Goal: Information Seeking & Learning: Learn about a topic

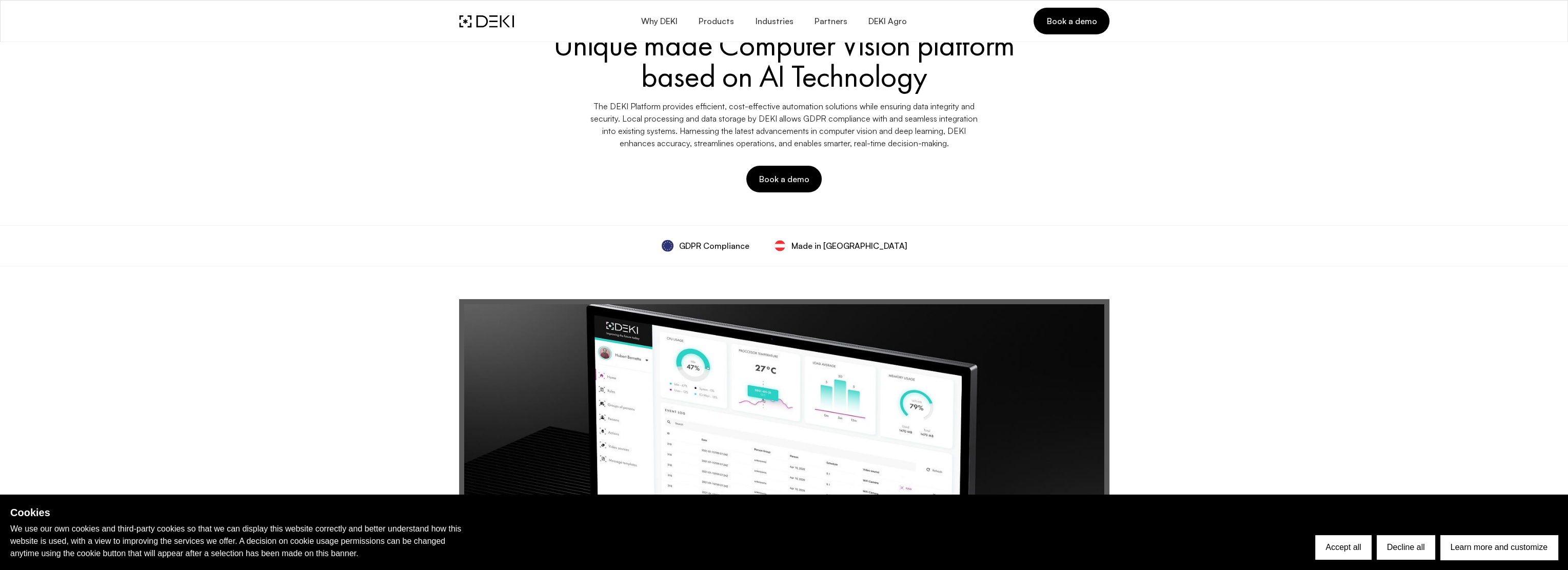
scroll to position [103, 0]
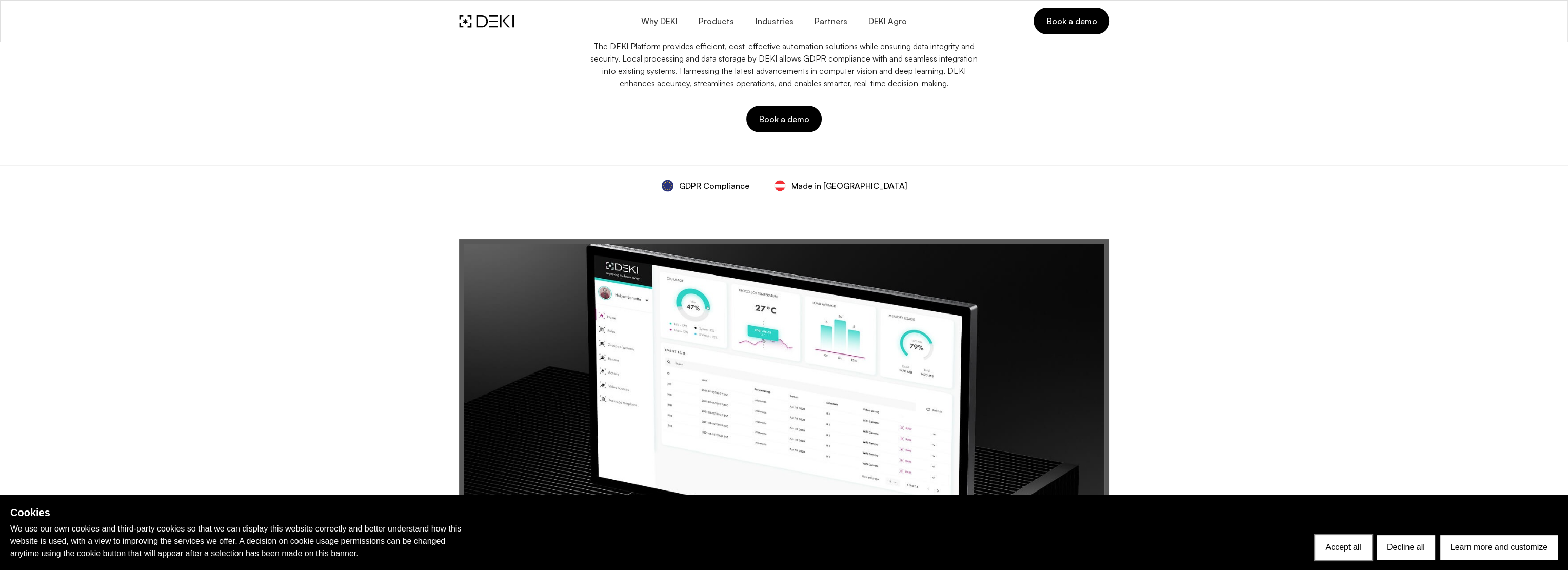
click at [1336, 543] on button "Accept all" at bounding box center [1343, 547] width 56 height 25
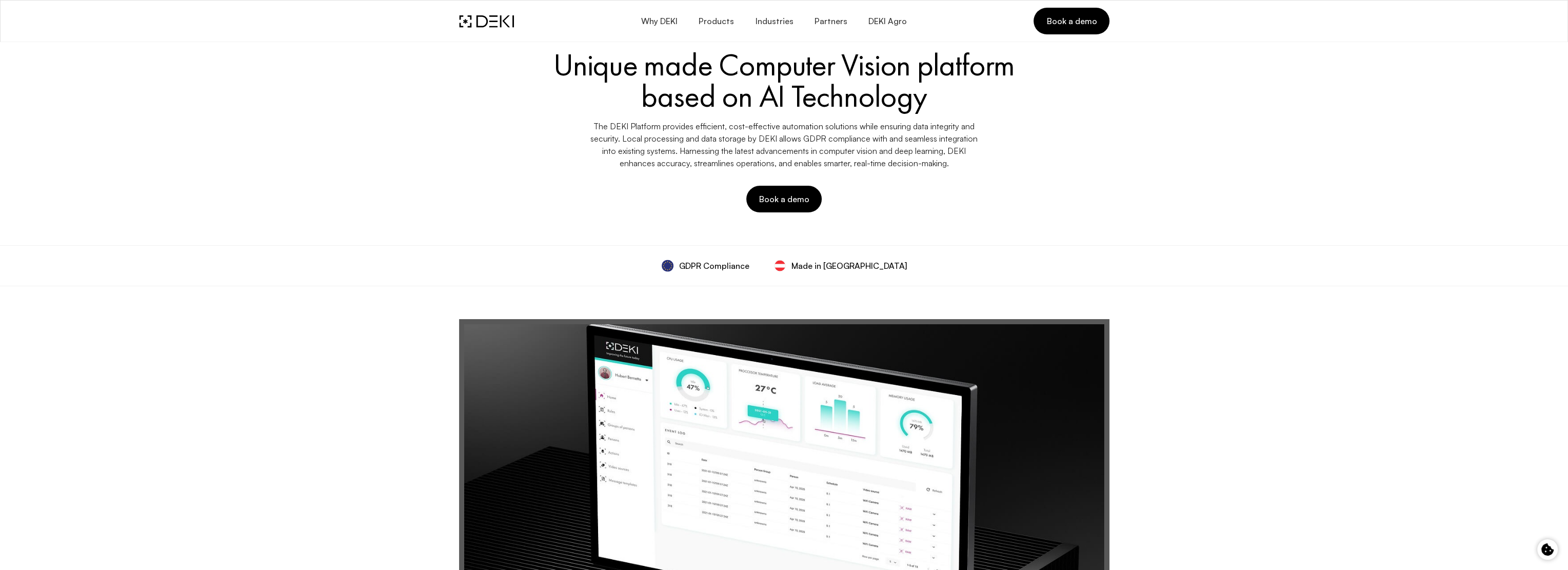
scroll to position [0, 0]
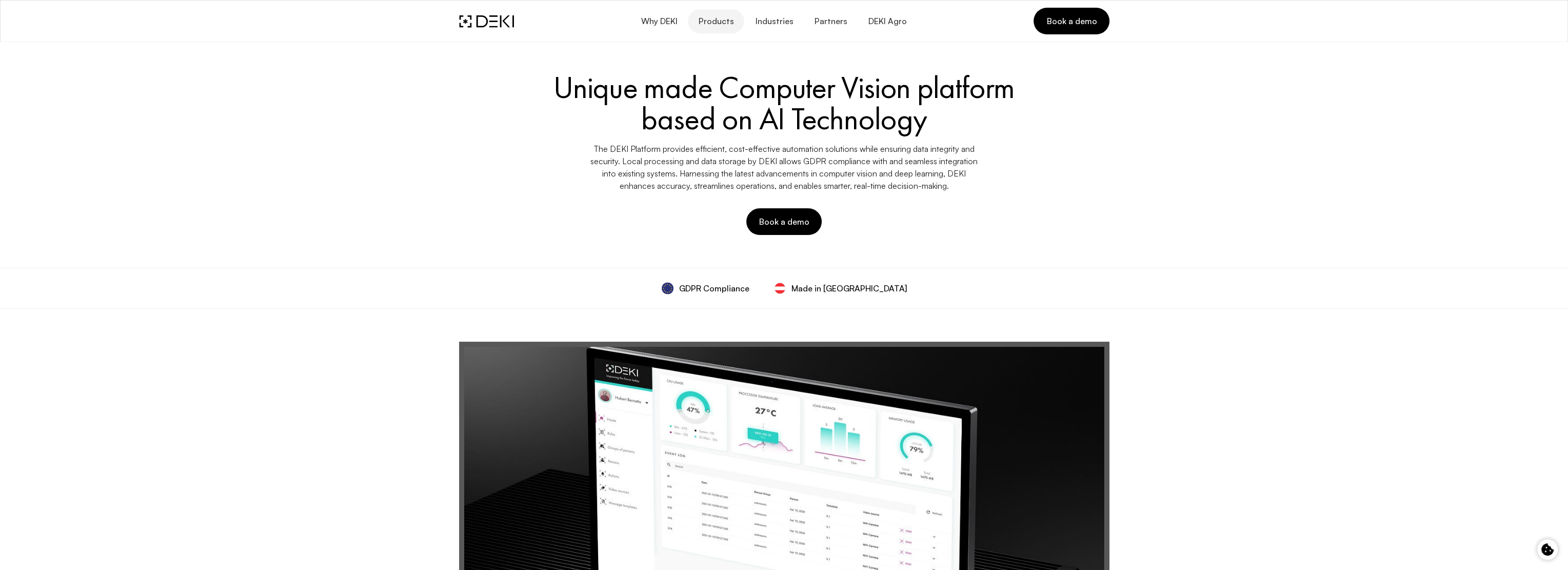
click at [723, 22] on span "Products" at bounding box center [715, 21] width 36 height 10
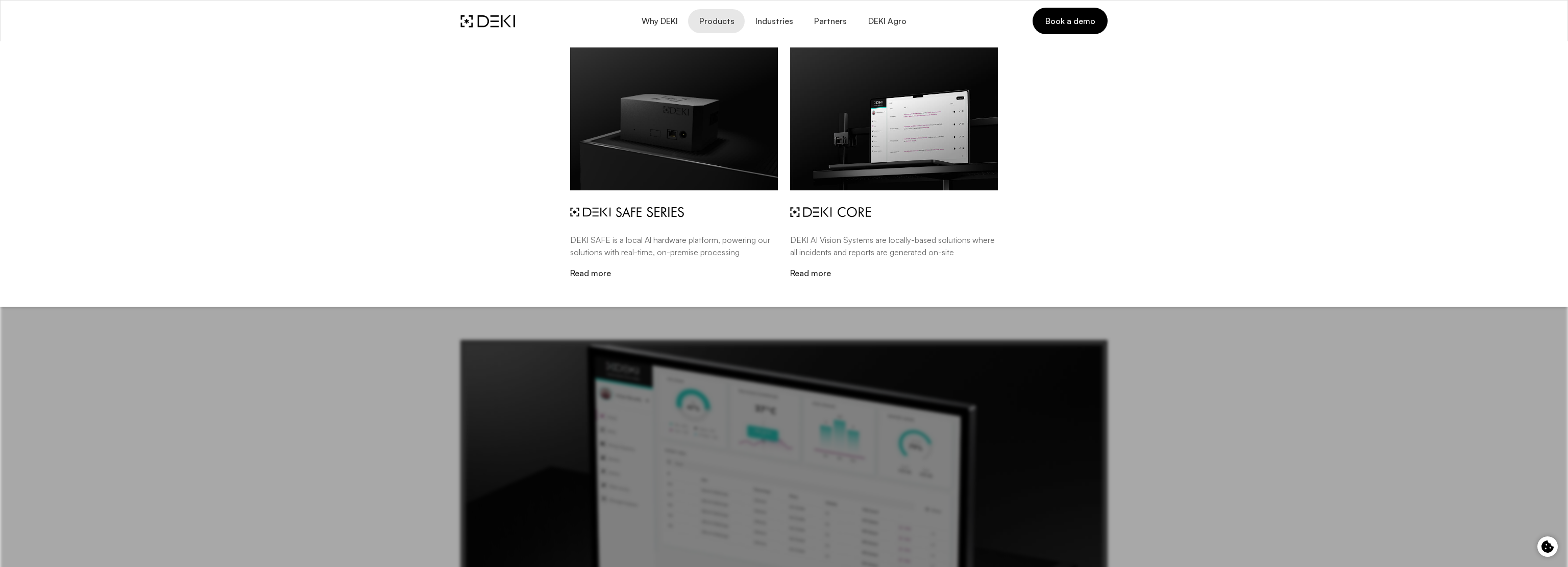
click at [509, 203] on div "DEKI SAFE is a local Al hardware platform, powering our solutions with real-tim…" at bounding box center [784, 171] width 659 height 259
click at [1248, 329] on div "DEKI SAFE is a local Al hardware platform, powering our solutions with real-tim…" at bounding box center [784, 194] width 1568 height 306
drag, startPoint x: 1241, startPoint y: 367, endPoint x: 1235, endPoint y: 363, distance: 7.2
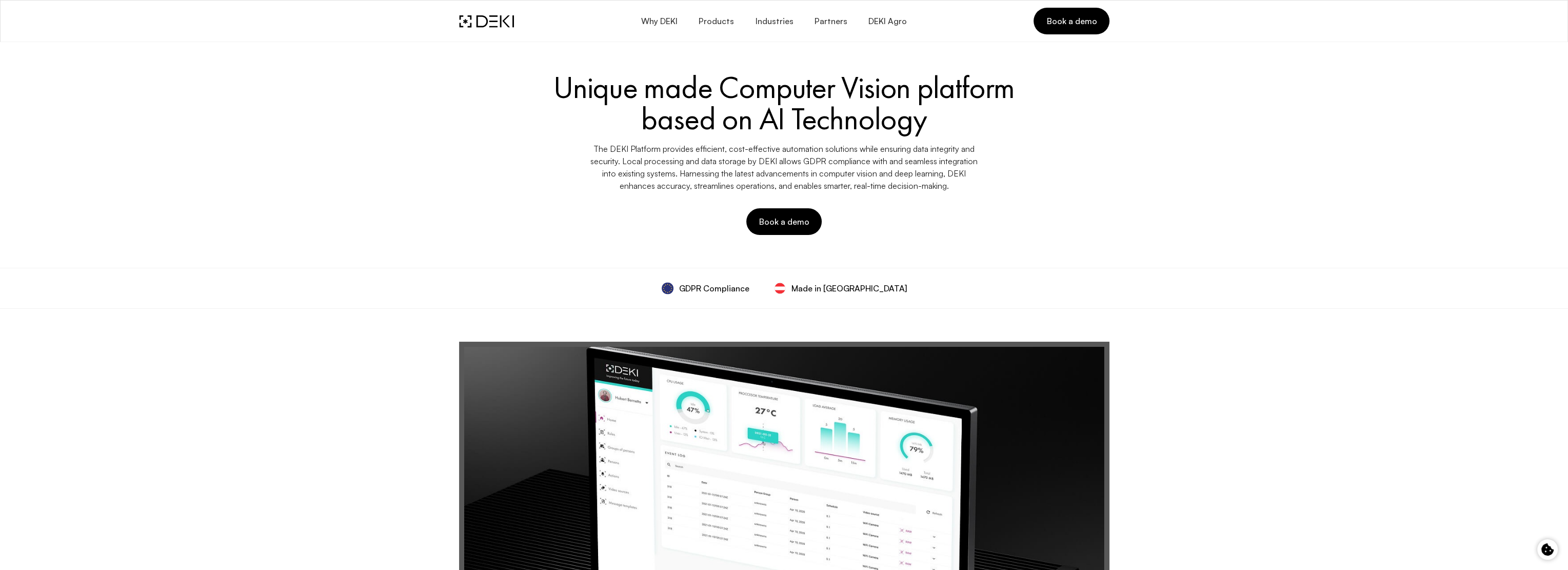
click at [1089, 342] on div "DEKI SAFE is a local Al hardware platform, powering our solutions with real-tim…" at bounding box center [784, 195] width 1568 height 308
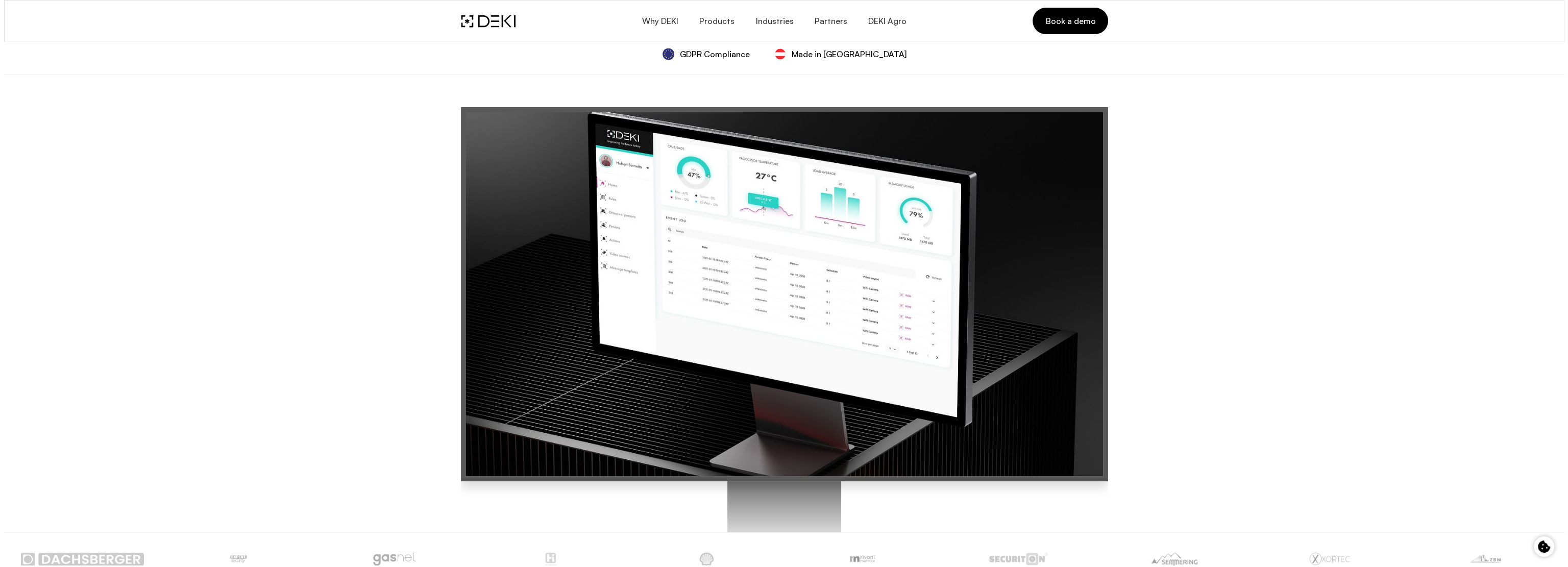
scroll to position [255, 0]
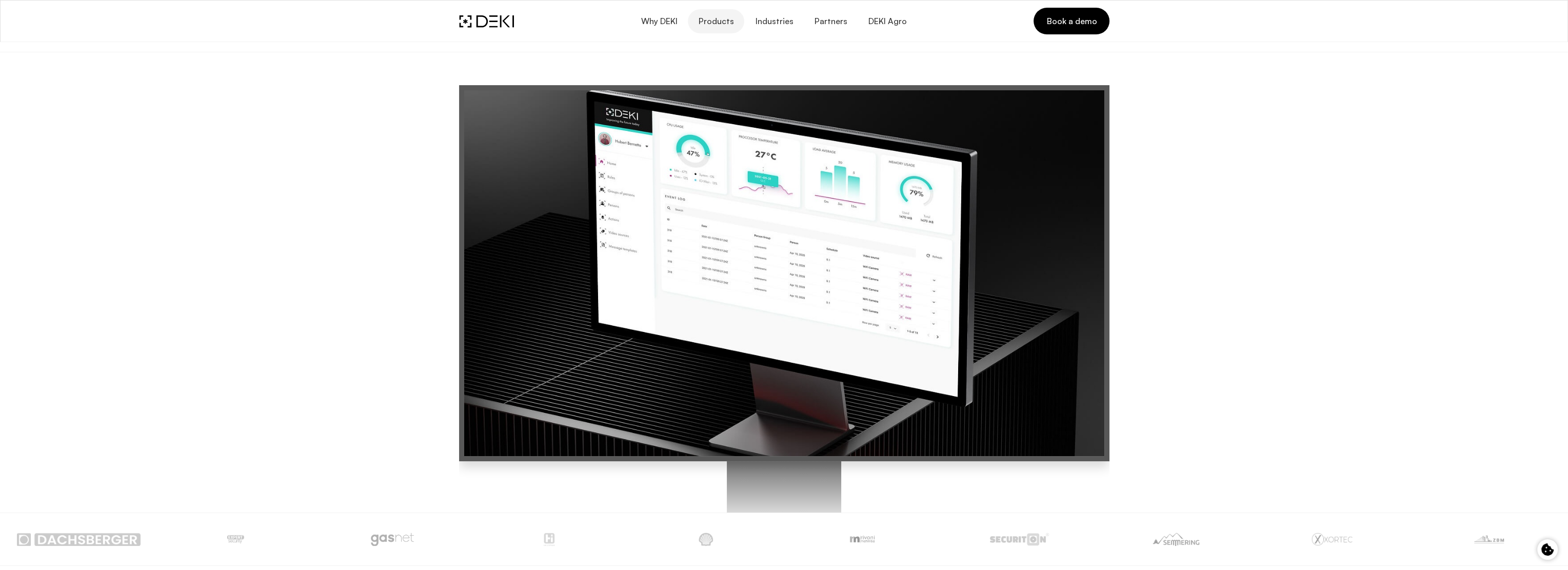
click at [716, 20] on span "Products" at bounding box center [715, 21] width 36 height 10
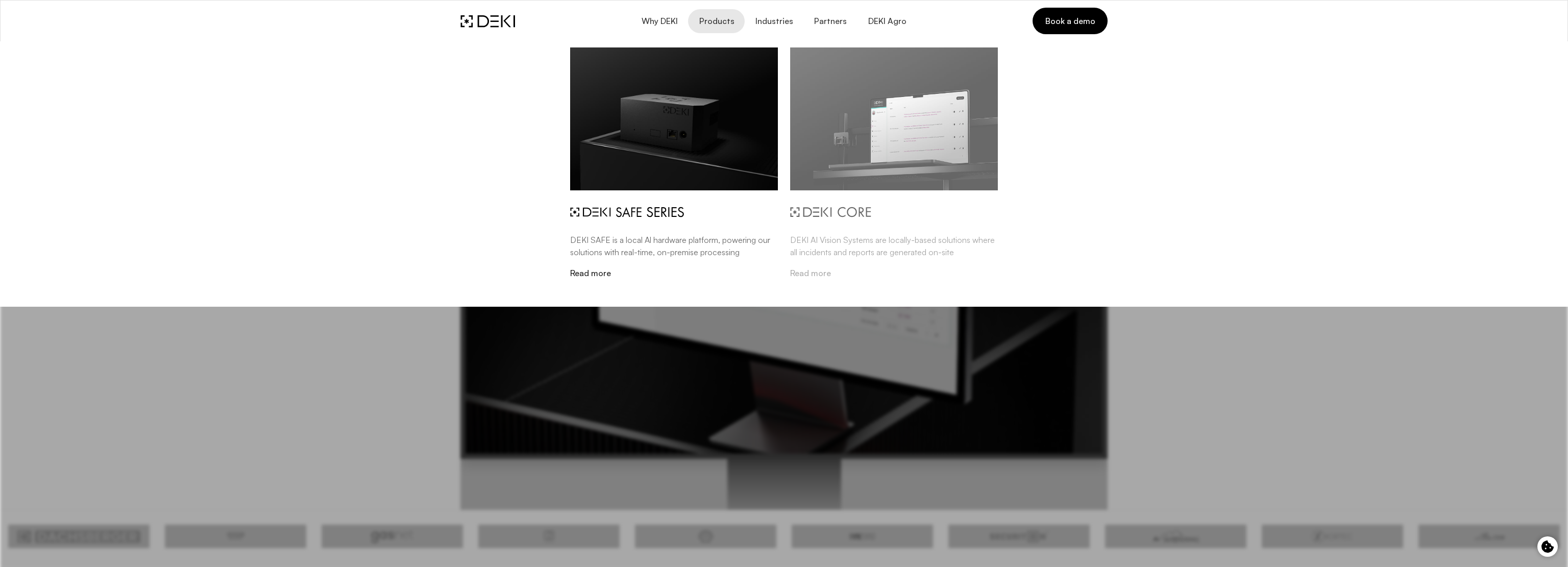
click at [897, 133] on img at bounding box center [894, 119] width 208 height 143
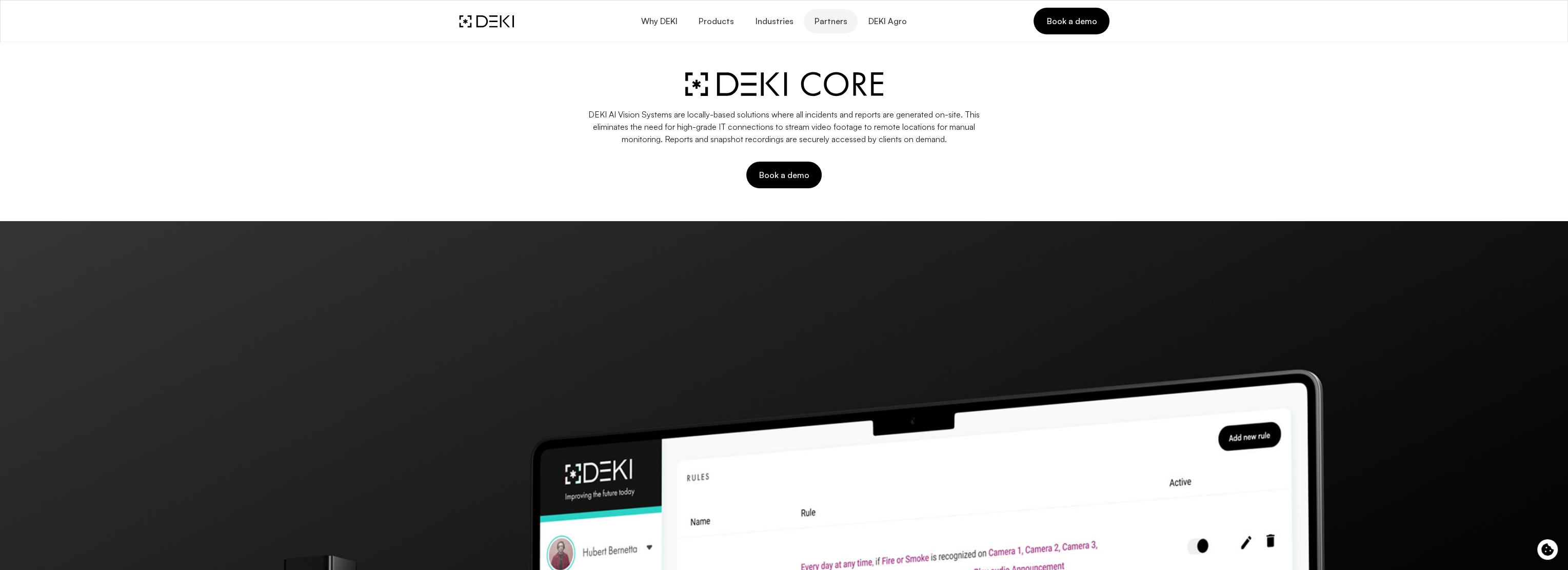
click at [826, 21] on span "Partners" at bounding box center [831, 21] width 33 height 10
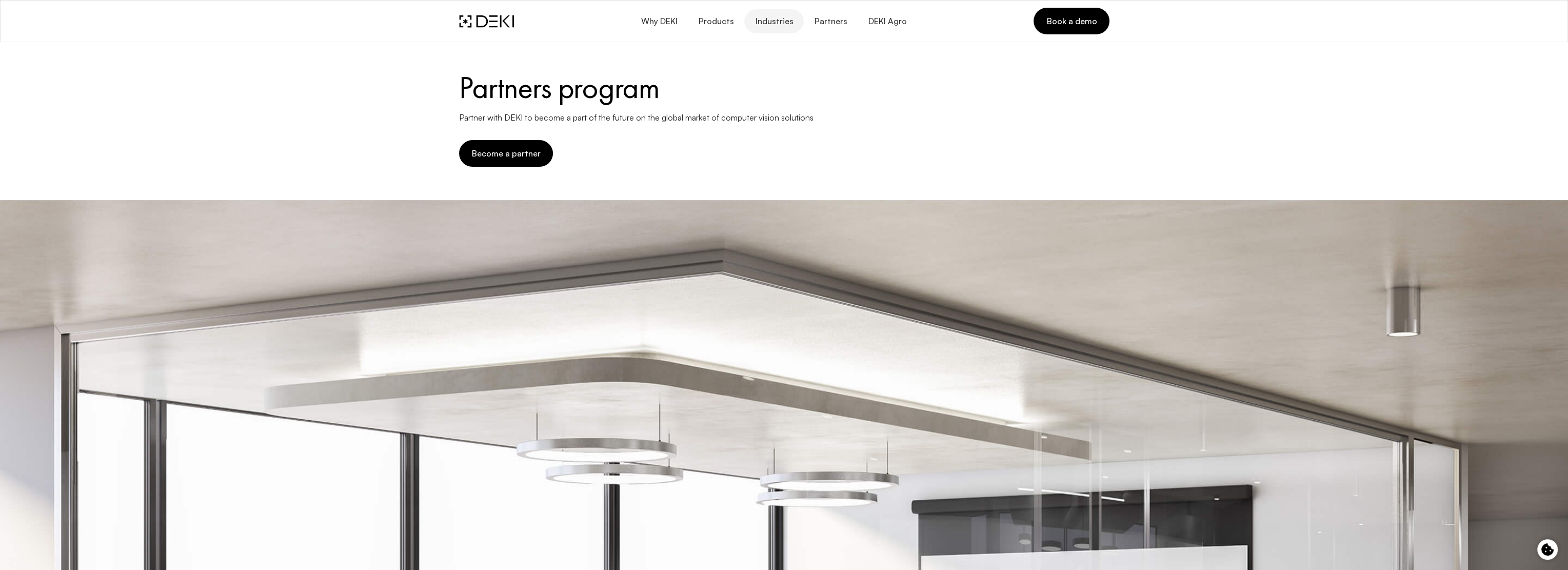
click at [775, 20] on span "Industries" at bounding box center [774, 21] width 39 height 10
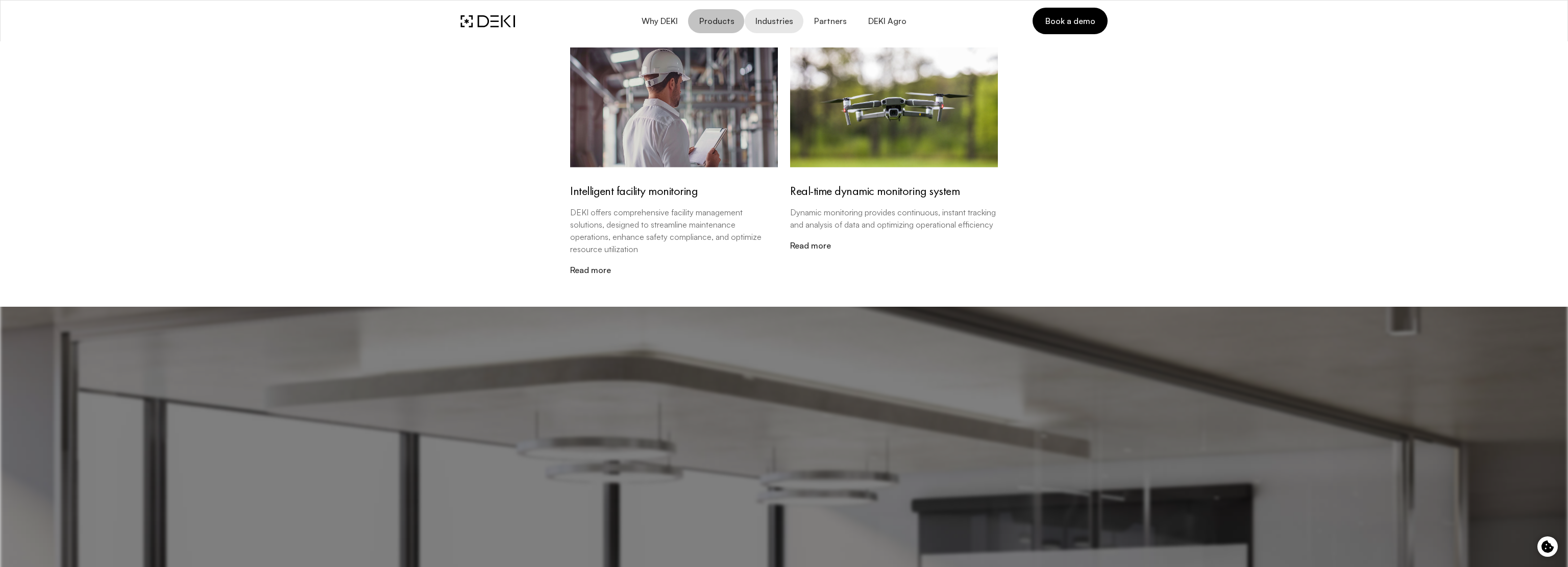
click at [720, 20] on span "Products" at bounding box center [716, 21] width 35 height 10
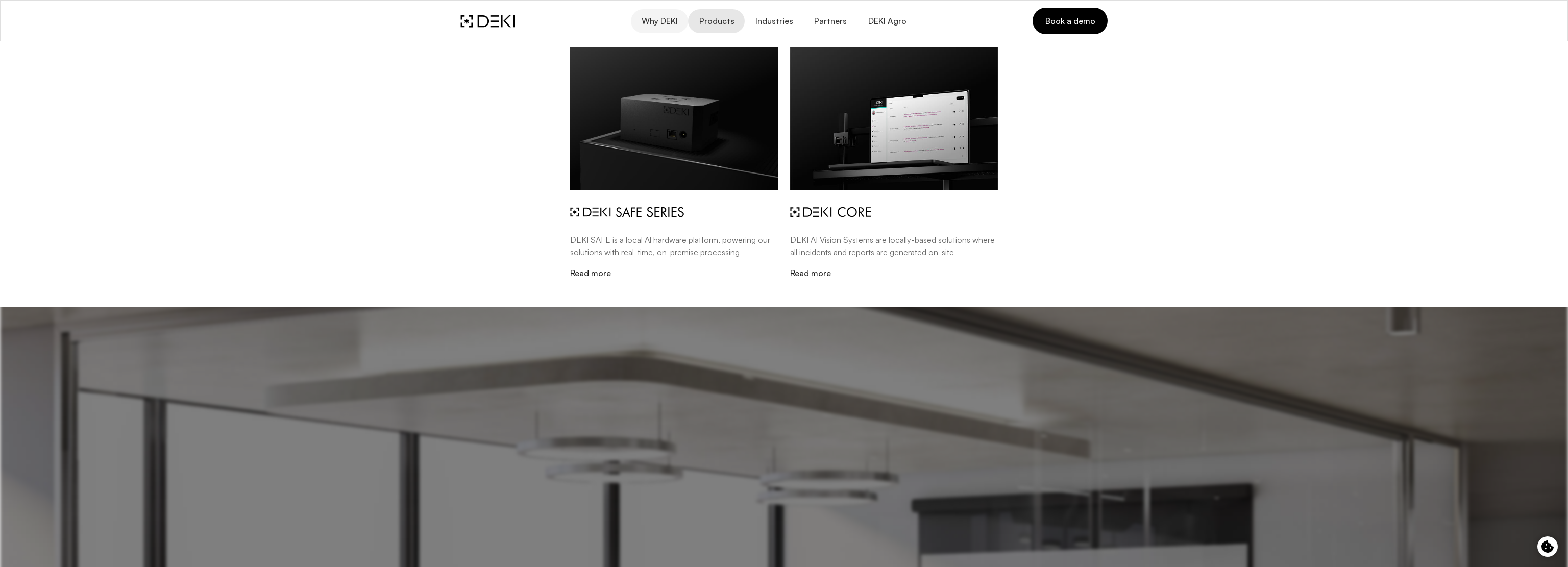
click at [659, 17] on span "Why DEKI" at bounding box center [659, 21] width 37 height 10
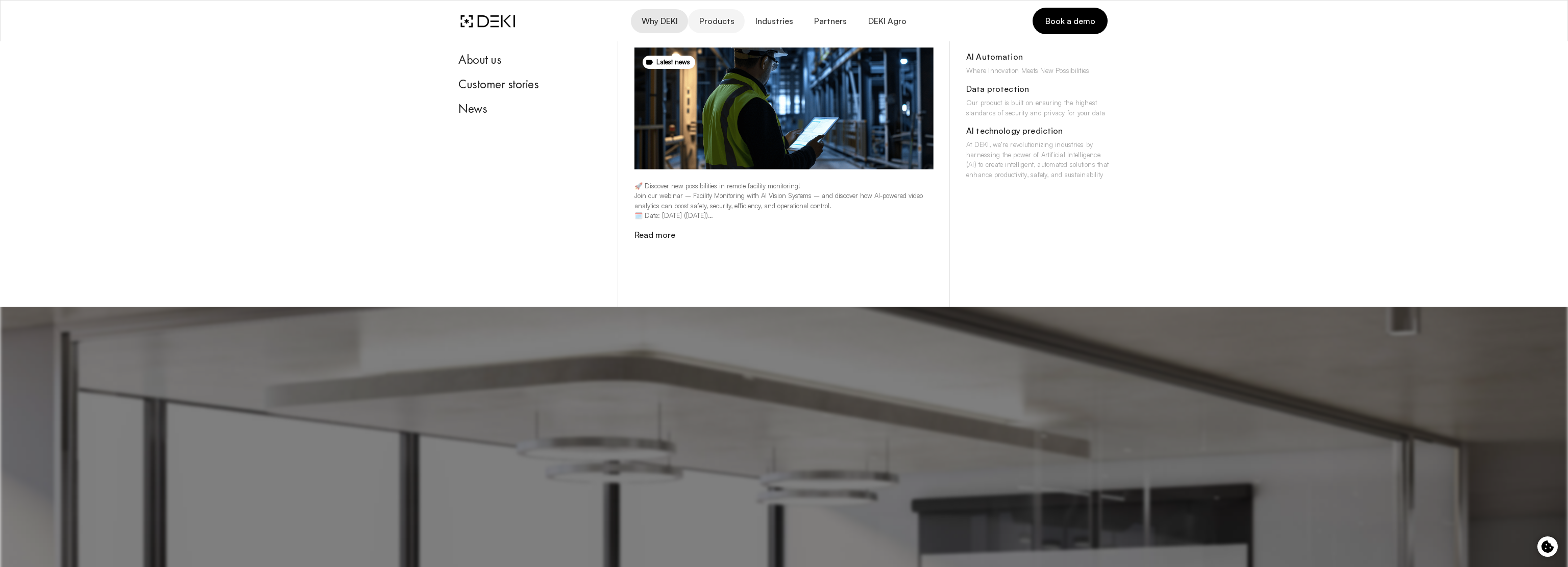
click at [727, 20] on span "Products" at bounding box center [716, 21] width 35 height 10
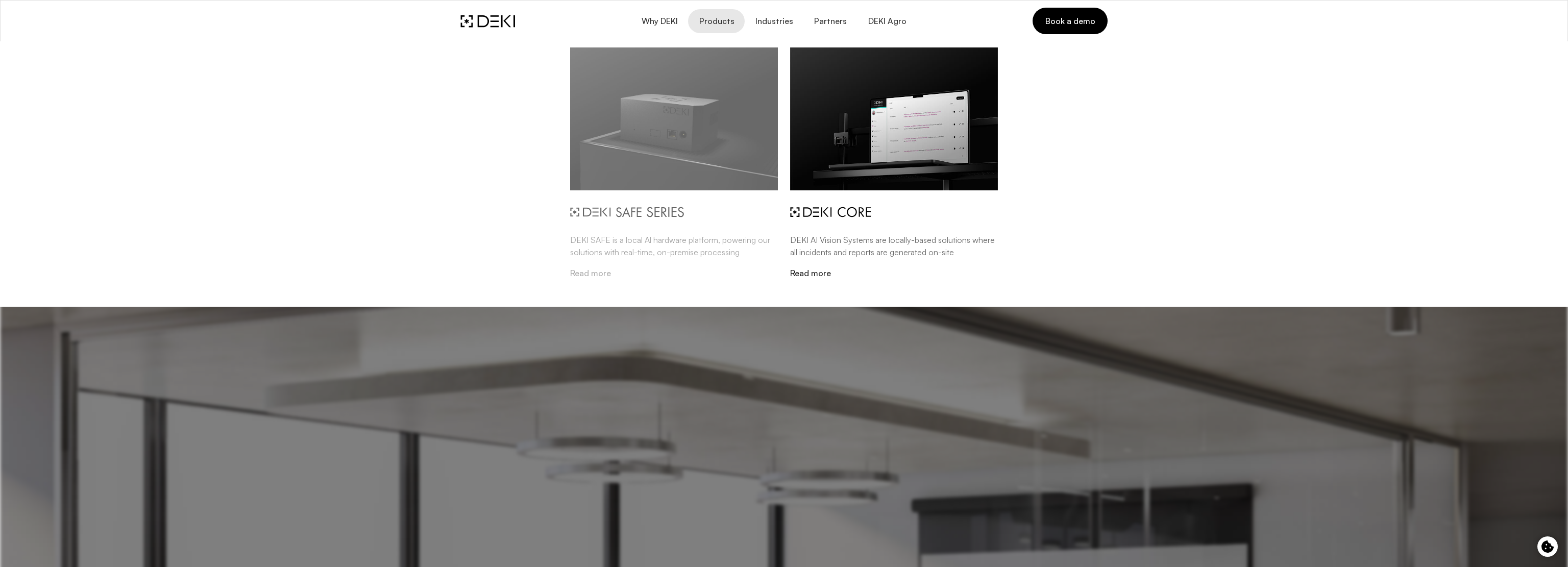
click at [695, 90] on img at bounding box center [674, 119] width 208 height 143
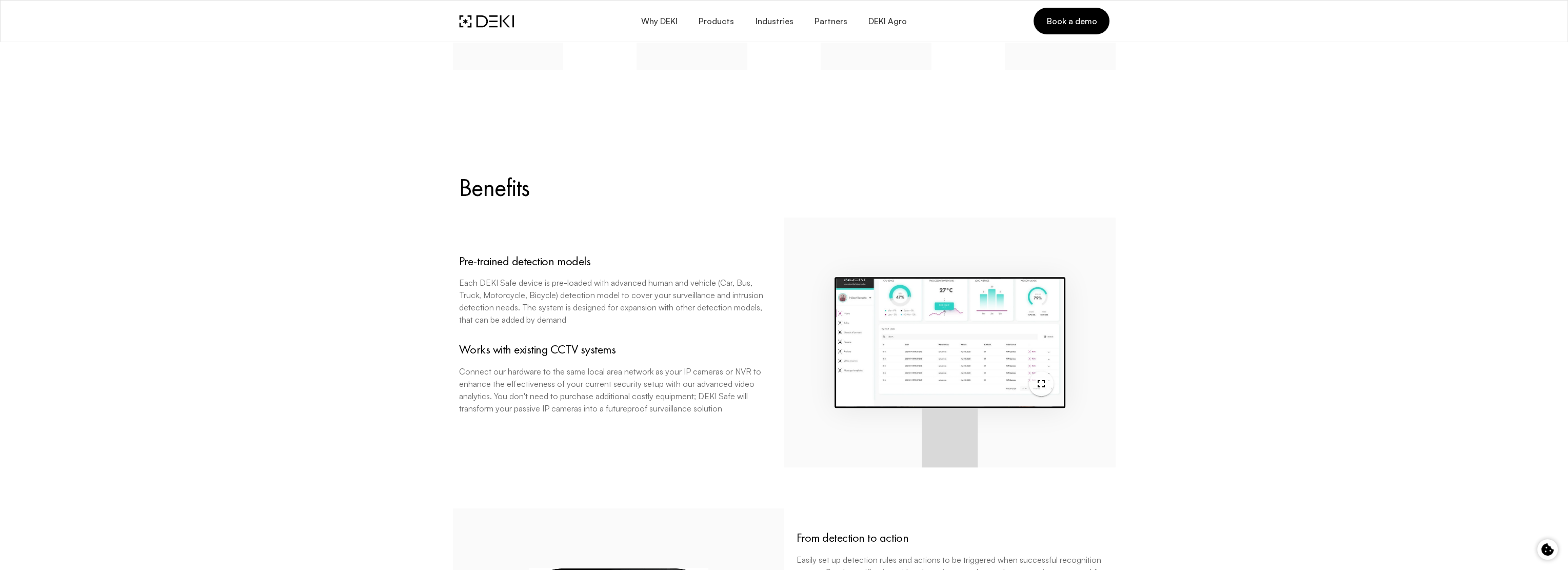
scroll to position [1026, 0]
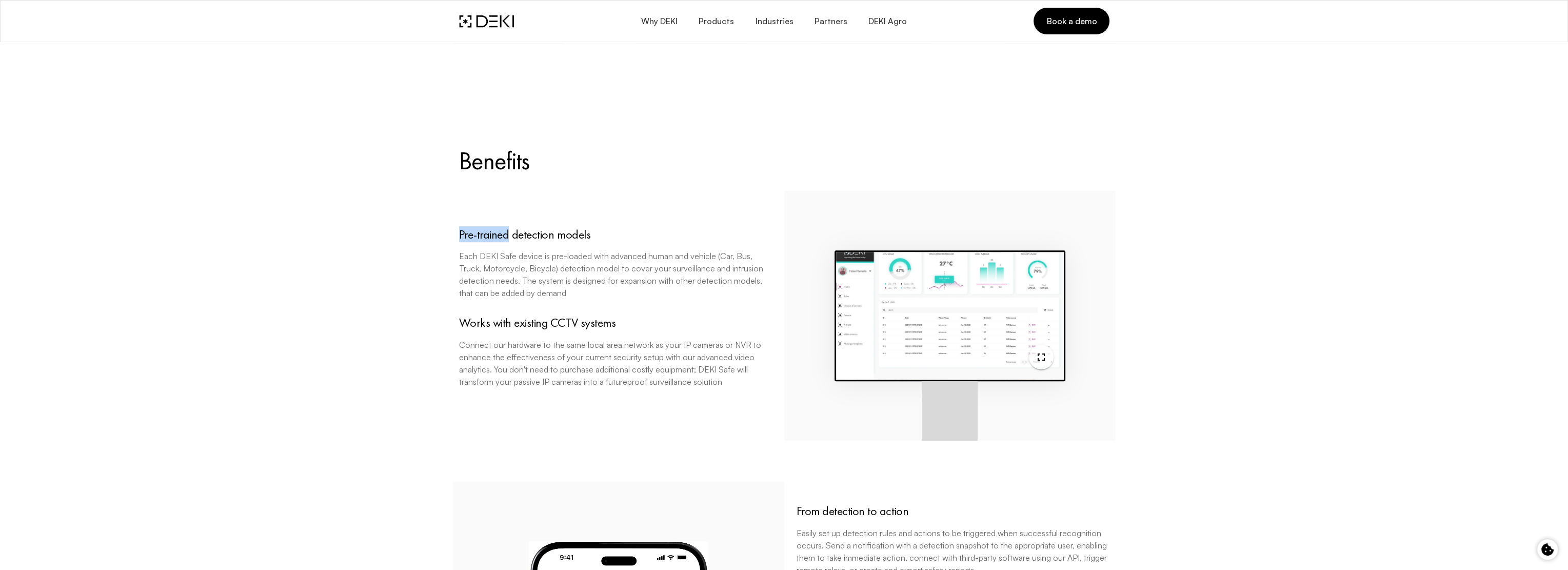
drag, startPoint x: 454, startPoint y: 236, endPoint x: 509, endPoint y: 231, distance: 55.2
click at [509, 231] on div "Pre-trained detection models Each DEKI Safe device is pre-loaded with advanced …" at bounding box center [619, 316] width 332 height 251
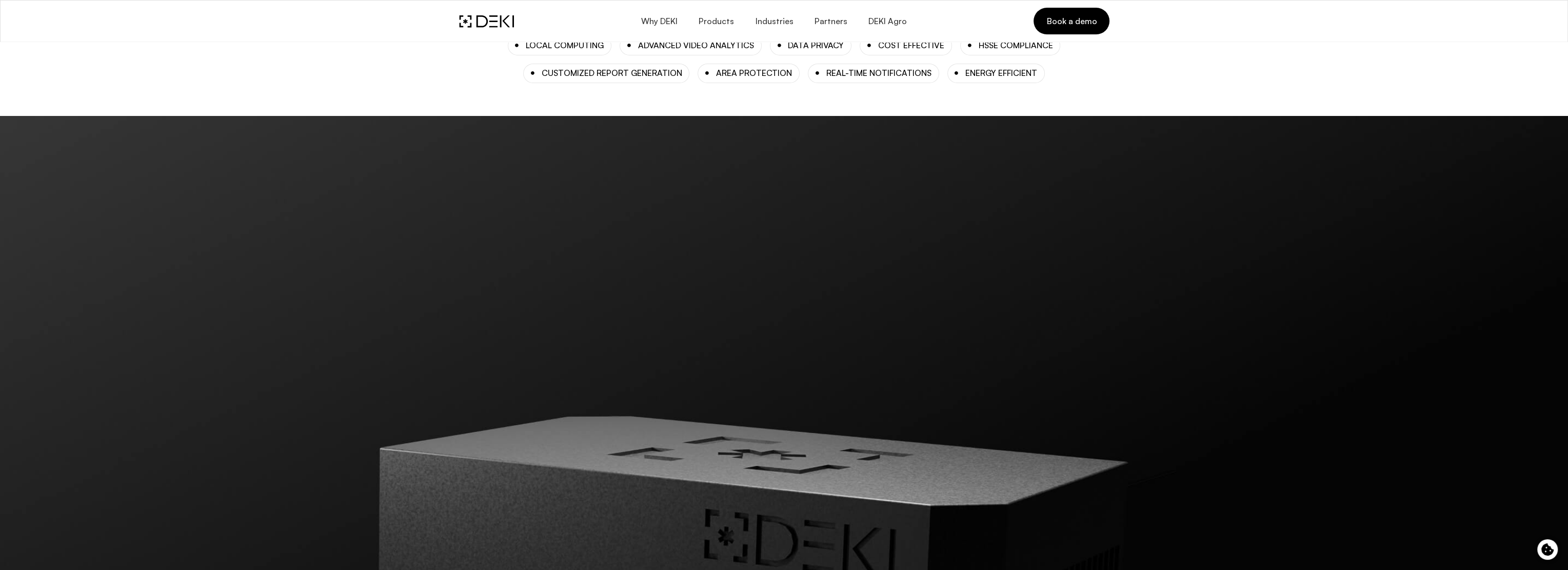
scroll to position [51, 0]
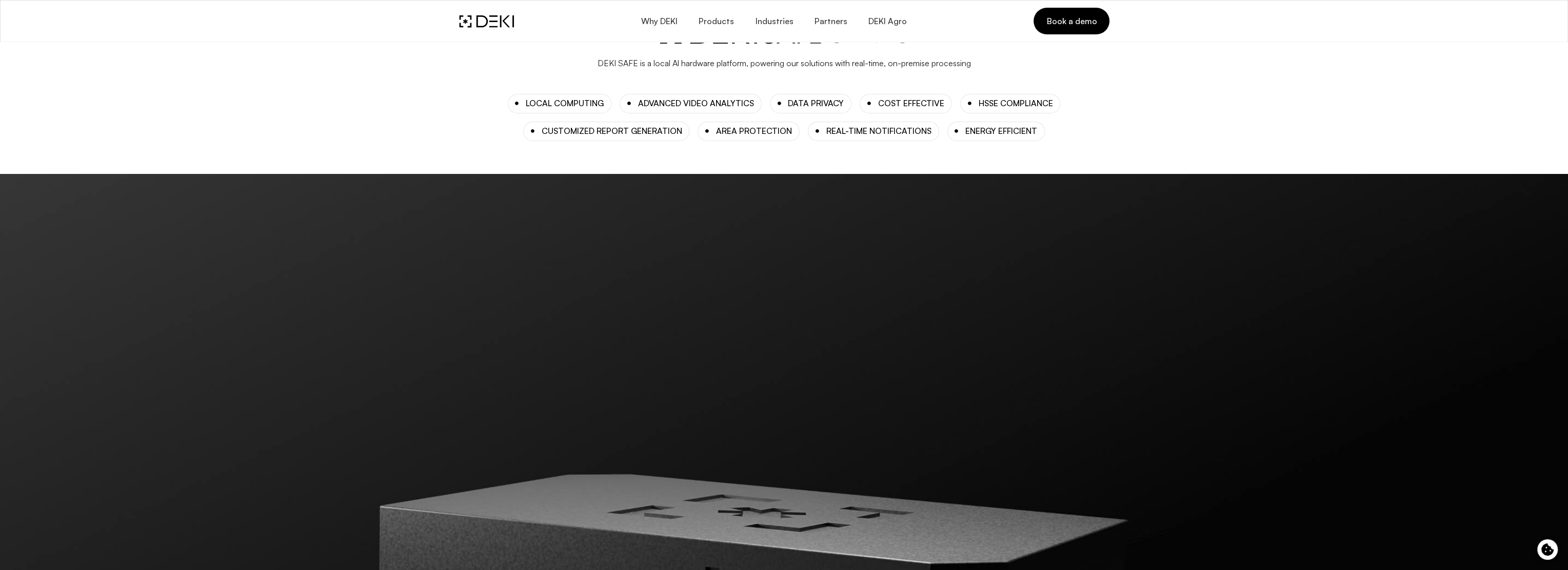
click at [752, 130] on div "AREA PROTECTION" at bounding box center [754, 131] width 76 height 10
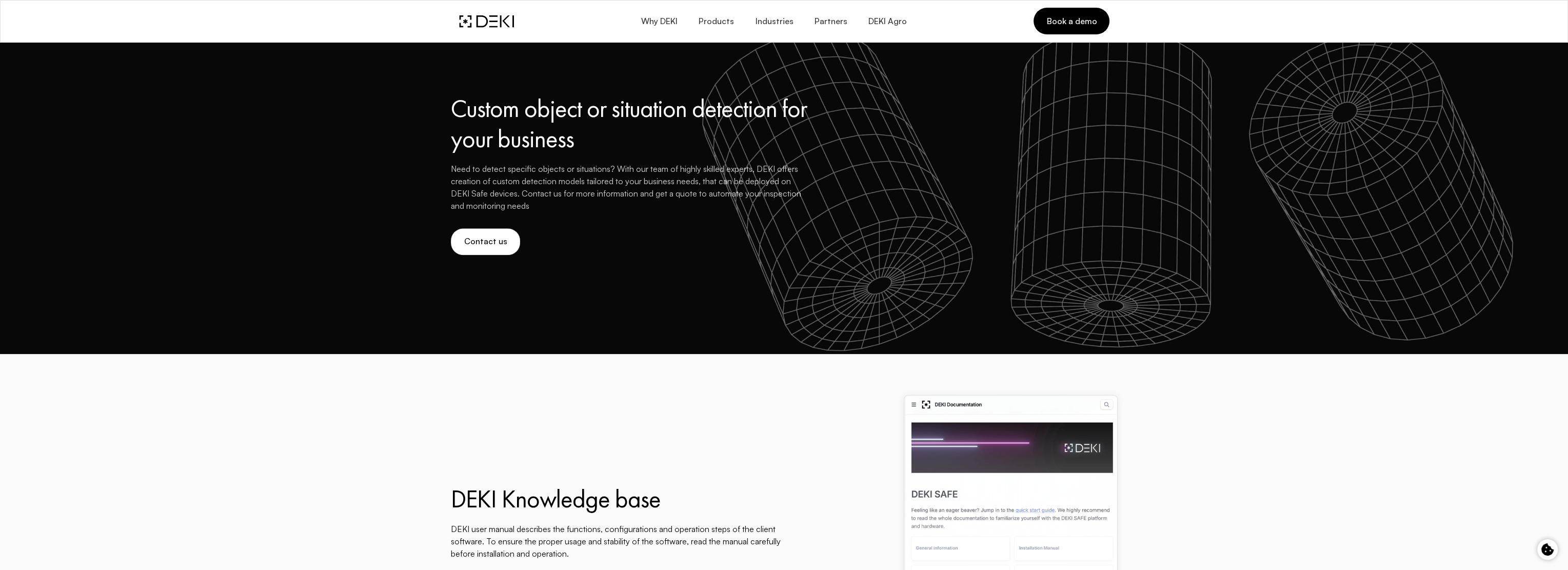
scroll to position [2154, 0]
